Goal: Task Accomplishment & Management: Use online tool/utility

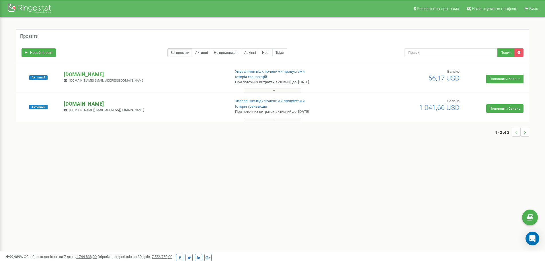
click at [77, 103] on p "[DOMAIN_NAME]" at bounding box center [145, 103] width 162 height 7
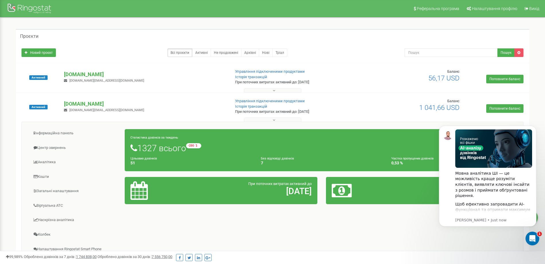
click at [101, 39] on div "Проєкти" at bounding box center [273, 36] width 514 height 14
click at [63, 147] on link "Центр звернень" at bounding box center [75, 148] width 99 height 14
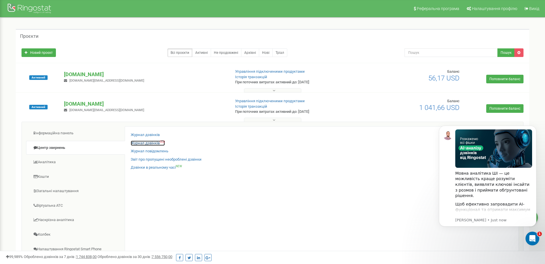
click at [140, 142] on link "Журнал дзвінків OLD" at bounding box center [148, 143] width 34 height 5
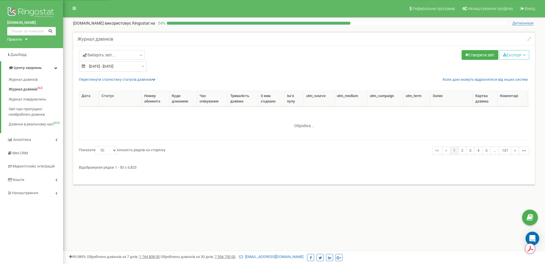
select select "50"
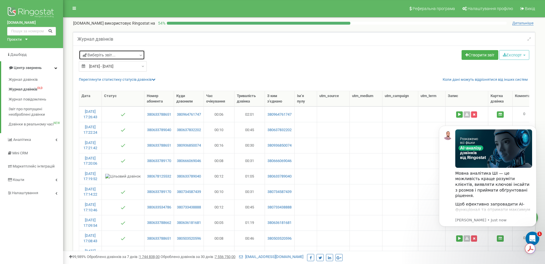
click at [101, 55] on span "Виберіть звіт..." at bounding box center [99, 55] width 33 height 6
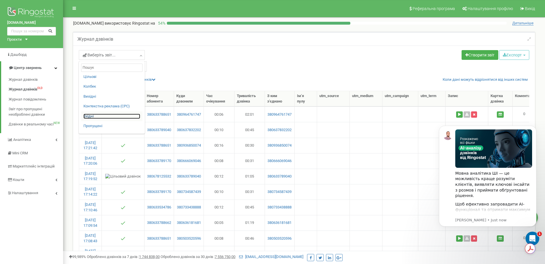
click at [87, 116] on link "Вхідні" at bounding box center [111, 116] width 57 height 5
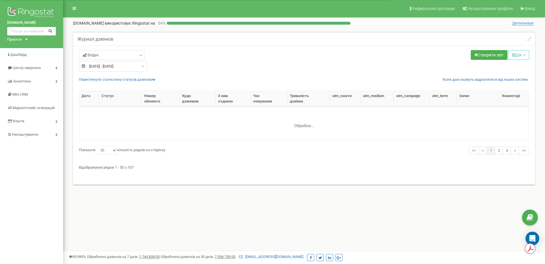
select select "50"
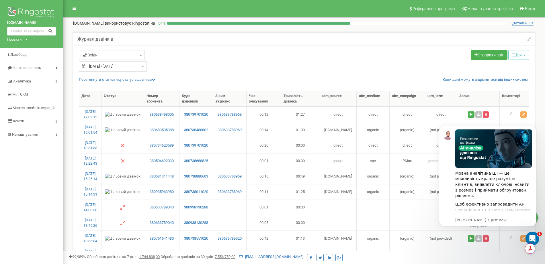
click at [429, 53] on div "Створити звіт Дія Поділитись Копіювати звіт Очистити Редагувати Експорт CSV (.c…" at bounding box center [419, 55] width 230 height 11
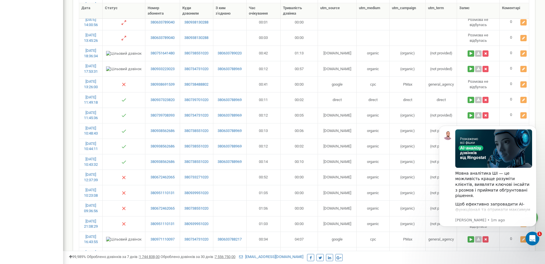
scroll to position [36, 0]
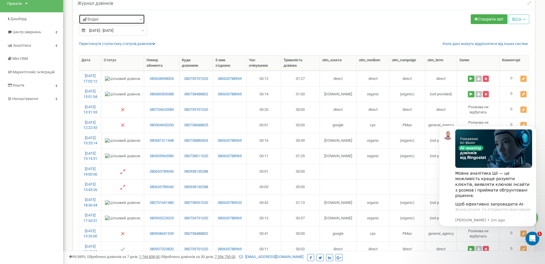
click at [141, 19] on icon at bounding box center [141, 20] width 4 height 6
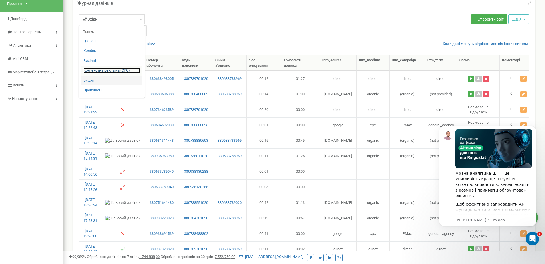
click at [124, 70] on link "Контекстна реклама (CPC)" at bounding box center [111, 70] width 57 height 5
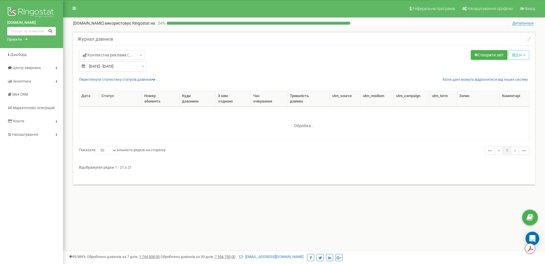
select select "50"
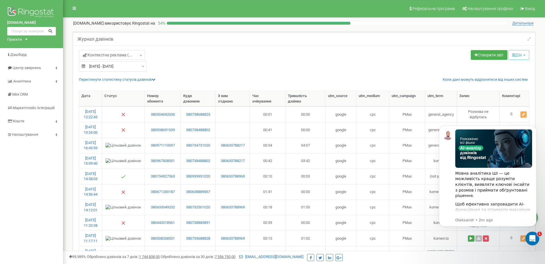
click at [136, 63] on input "21.07.2025 - 20.08.2025" at bounding box center [113, 66] width 68 height 10
type input "21.07.2025"
type input "20.08.2025"
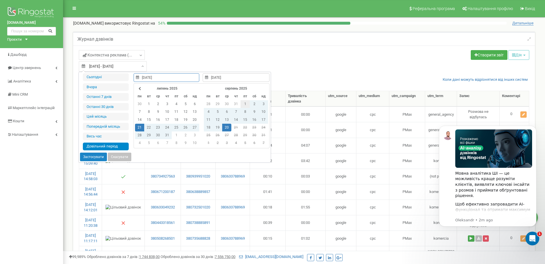
type input "01.08.2025"
click at [244, 104] on td "1" at bounding box center [245, 104] width 9 height 8
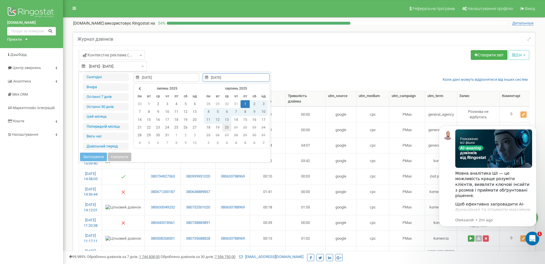
type input "20.08.2025"
click at [227, 129] on td "20" at bounding box center [226, 128] width 9 height 8
type input "01.08.2025"
click at [97, 155] on button "Застосувати" at bounding box center [93, 157] width 27 height 9
type input "[DATE] - [DATE]"
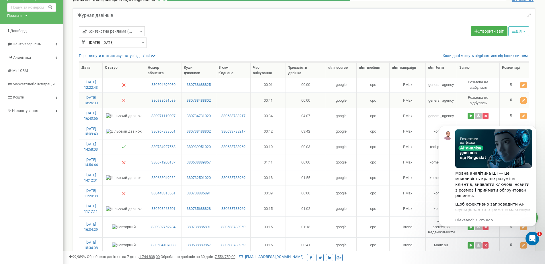
scroll to position [143, 0]
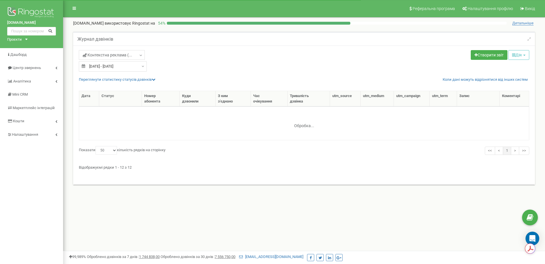
select select "50"
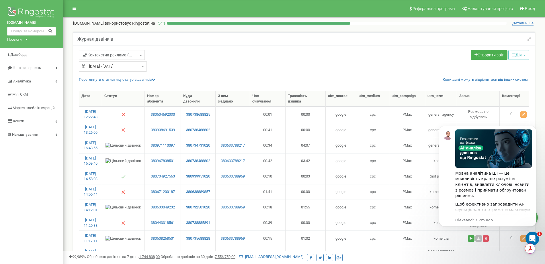
click at [19, 183] on div "[DOMAIN_NAME] Проєкти [DOMAIN_NAME] [DOMAIN_NAME] Дашборд Центр звернень Аналiт…" at bounding box center [31, 178] width 63 height 356
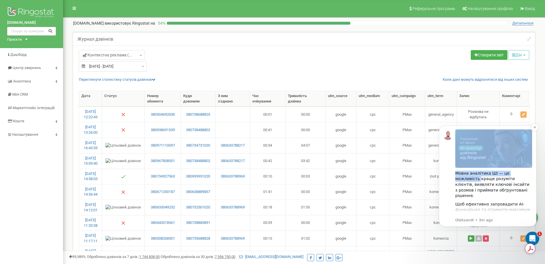
drag, startPoint x: 445, startPoint y: 154, endPoint x: 447, endPoint y: 179, distance: 25.6
click at [447, 179] on div "Мовна аналітика ШІ — це можливість краще розуміти клієнтів, виявляти ключові ін…" at bounding box center [487, 177] width 89 height 94
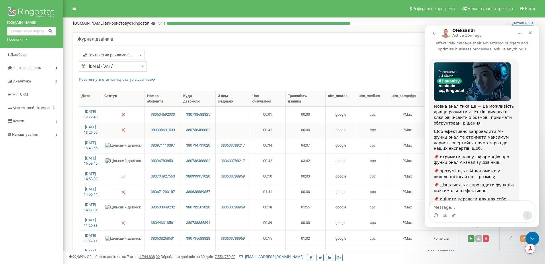
scroll to position [56, 0]
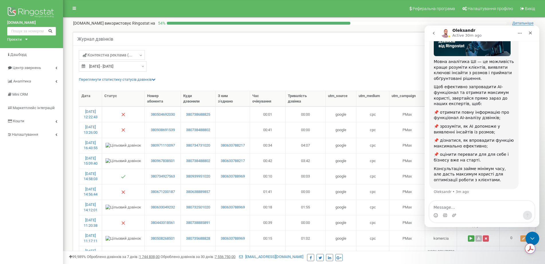
click at [379, 79] on div "Переглянути статистику статусів дзвінків Коли дані можуть відрізнятися вiд інши…" at bounding box center [306, 79] width 455 height 5
click at [532, 33] on icon "Close" at bounding box center [530, 33] width 5 height 5
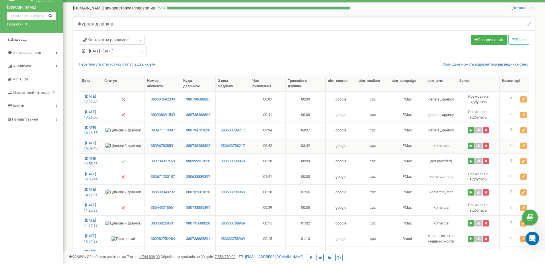
scroll to position [0, 0]
